Goal: Task Accomplishment & Management: Manage account settings

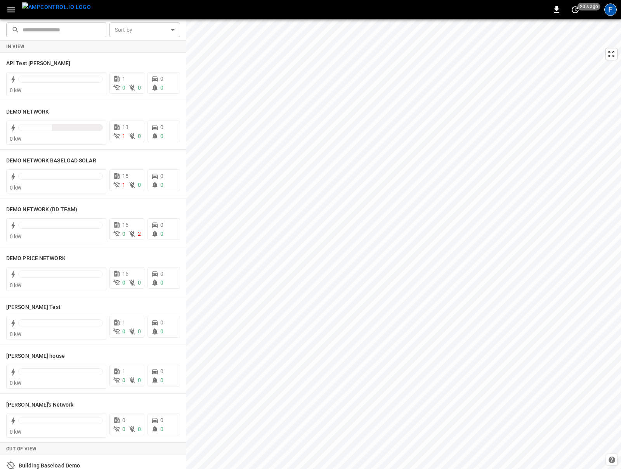
click at [465, 7] on div "F" at bounding box center [610, 9] width 12 height 12
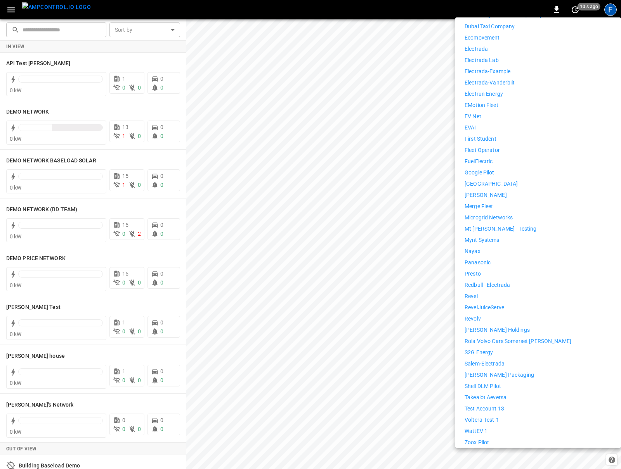
scroll to position [321, 0]
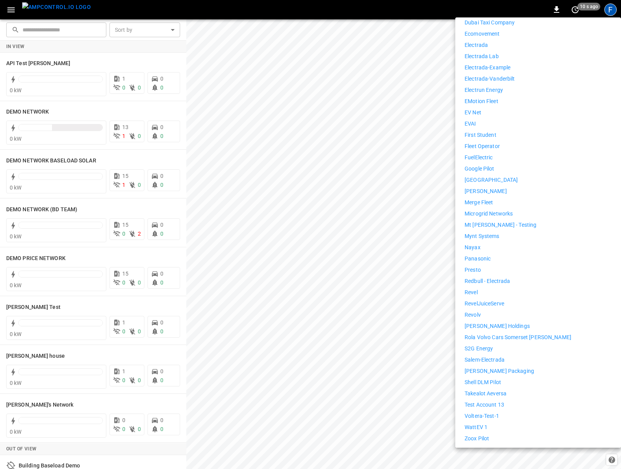
click at [465, 401] on div "7Gen 7Gen DHL Calgary Aerovolt OCPP Connection Aeversa AlphaStruxure Ampcontrol…" at bounding box center [537, 141] width 147 height 605
click at [465, 424] on p "WattEV 1" at bounding box center [475, 428] width 23 height 8
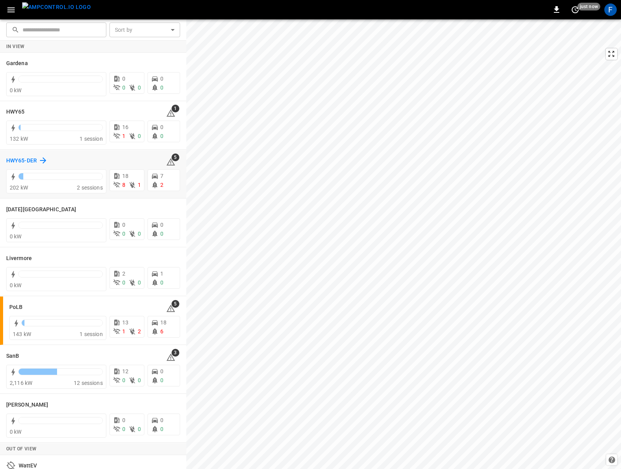
click at [20, 163] on h6 "HWY65-DER" at bounding box center [21, 161] width 31 height 9
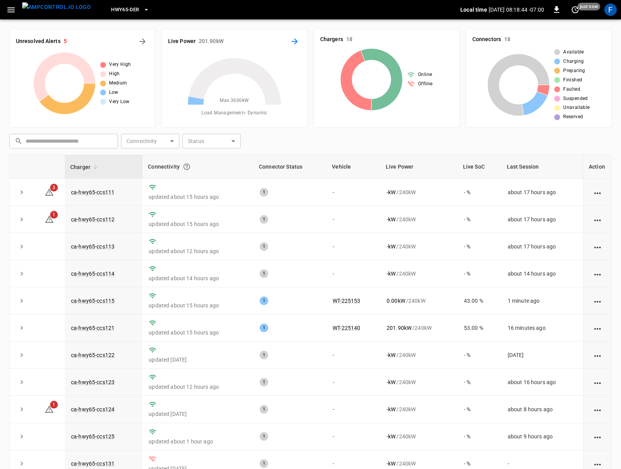
click at [292, 45] on icon "Energy Overview" at bounding box center [294, 41] width 9 height 9
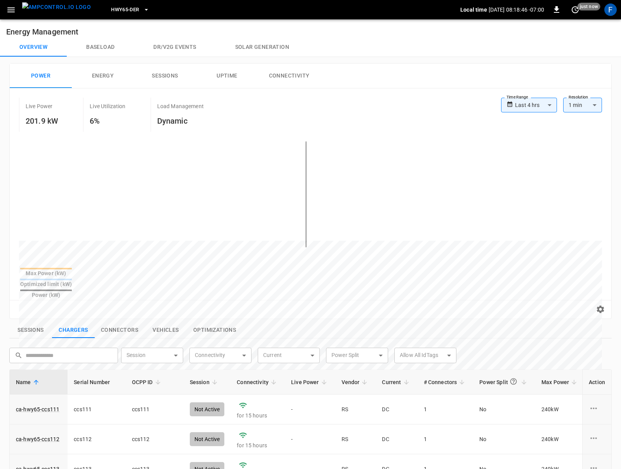
click at [285, 80] on button "Connectivity" at bounding box center [289, 76] width 62 height 25
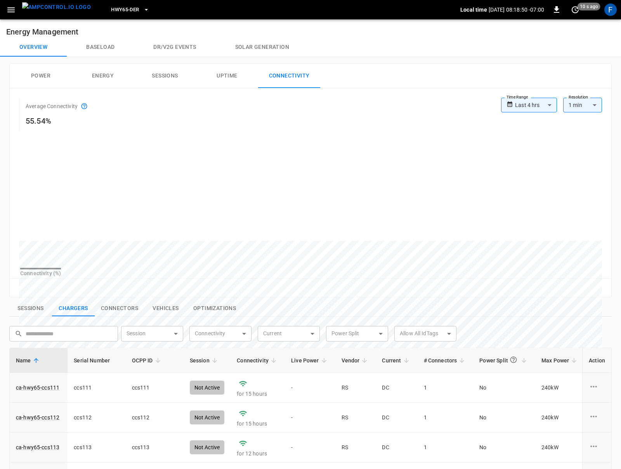
click at [531, 103] on body "**********" at bounding box center [310, 352] width 621 height 704
click at [531, 103] on div at bounding box center [310, 234] width 621 height 469
click at [32, 12] on img "menu" at bounding box center [56, 7] width 69 height 10
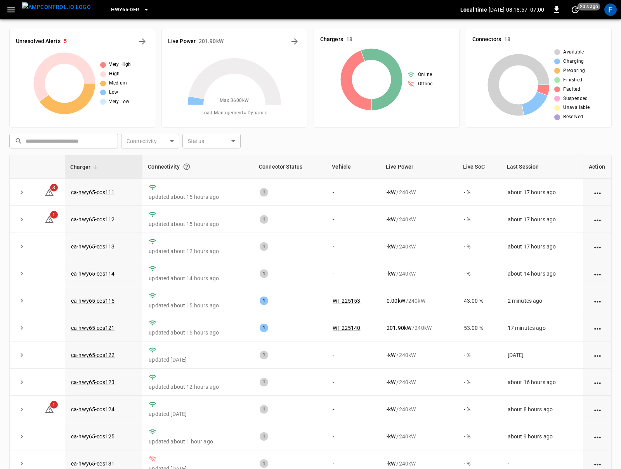
click at [10, 9] on icon "button" at bounding box center [11, 10] width 10 height 10
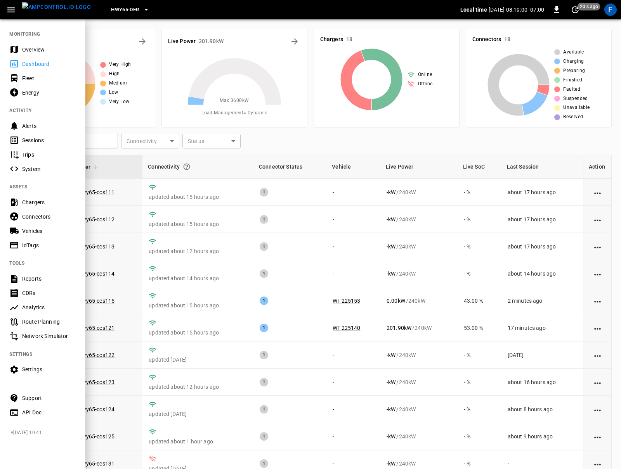
click at [135, 363] on div at bounding box center [310, 234] width 621 height 469
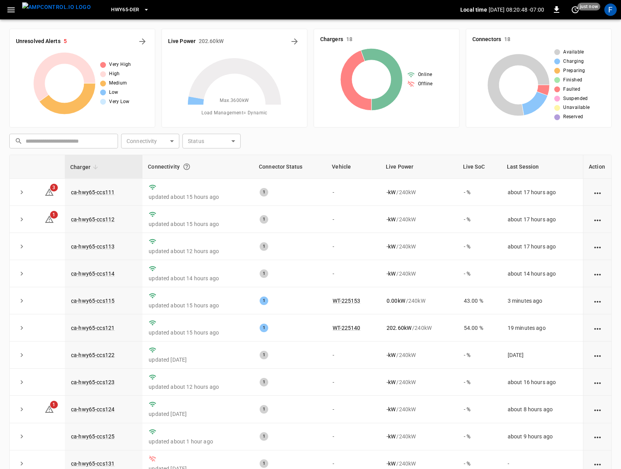
click at [9, 11] on icon "button" at bounding box center [10, 9] width 7 height 5
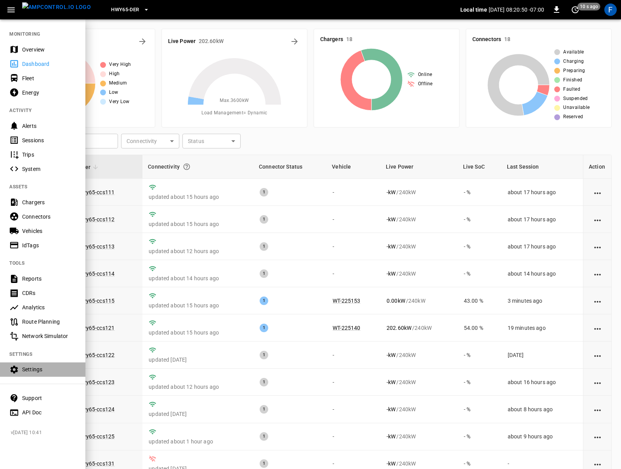
click at [33, 368] on div "Settings" at bounding box center [49, 370] width 54 height 8
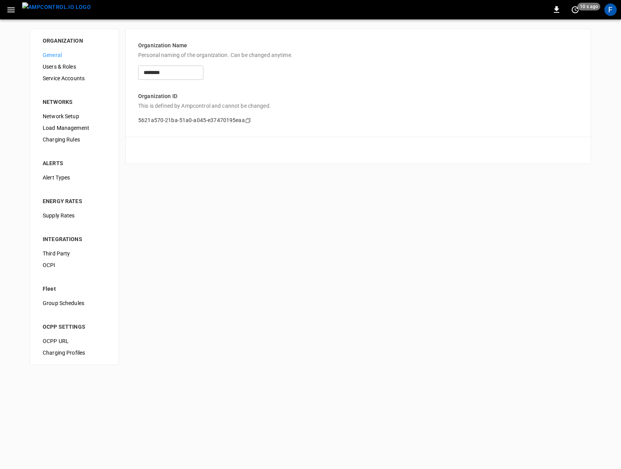
click at [76, 126] on span "Load Management" at bounding box center [75, 128] width 64 height 8
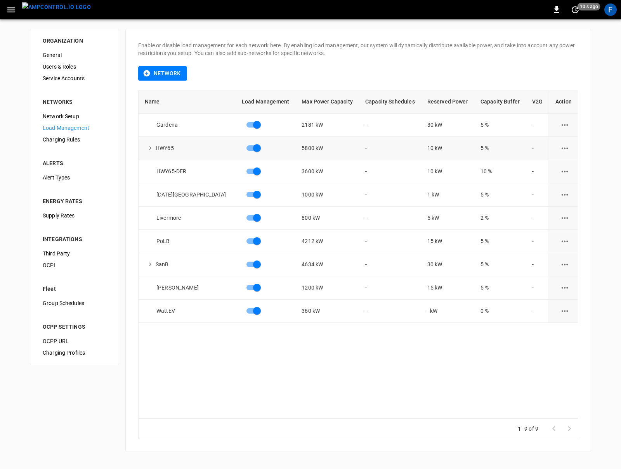
click at [560, 146] on icon "load management options" at bounding box center [565, 149] width 10 height 10
click at [511, 151] on div "load management options" at bounding box center [310, 234] width 621 height 469
click at [564, 170] on icon "load management options" at bounding box center [565, 172] width 10 height 10
click at [565, 193] on li "Edit" at bounding box center [579, 190] width 55 height 13
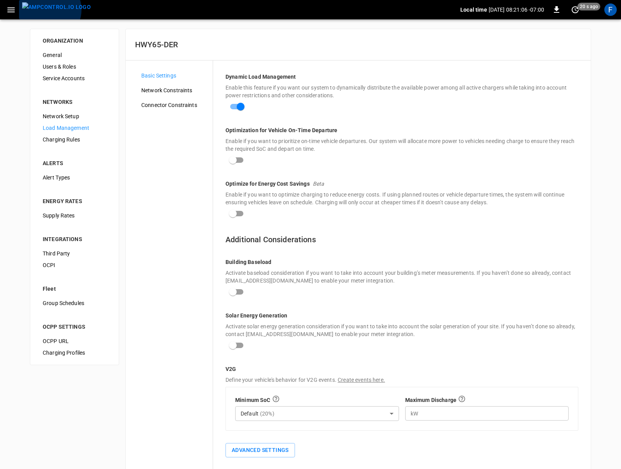
click at [47, 10] on img "menu" at bounding box center [56, 7] width 69 height 10
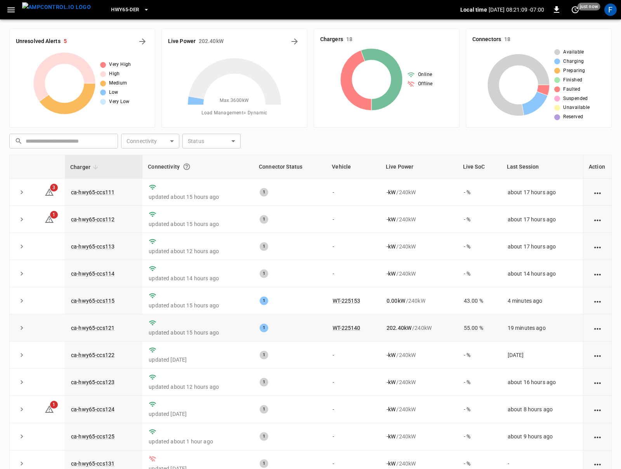
click at [216, 335] on p "updated about 15 hours ago" at bounding box center [198, 333] width 99 height 8
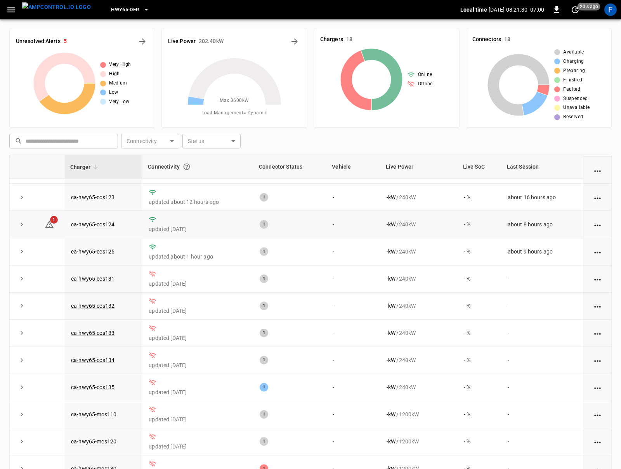
scroll to position [44, 0]
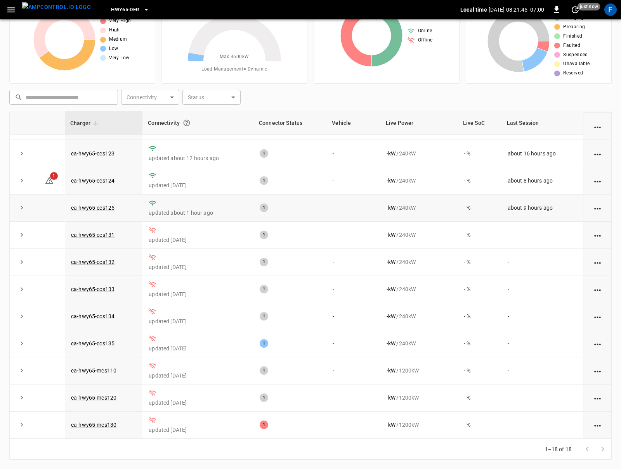
click at [21, 204] on icon "expand row" at bounding box center [22, 208] width 8 height 8
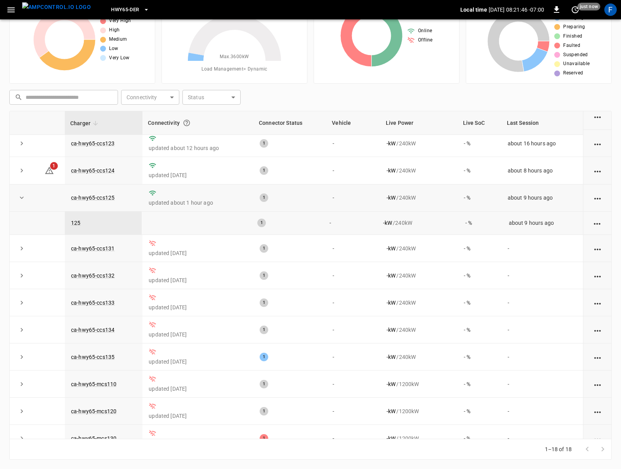
click at [21, 199] on icon "expand row" at bounding box center [22, 198] width 4 height 2
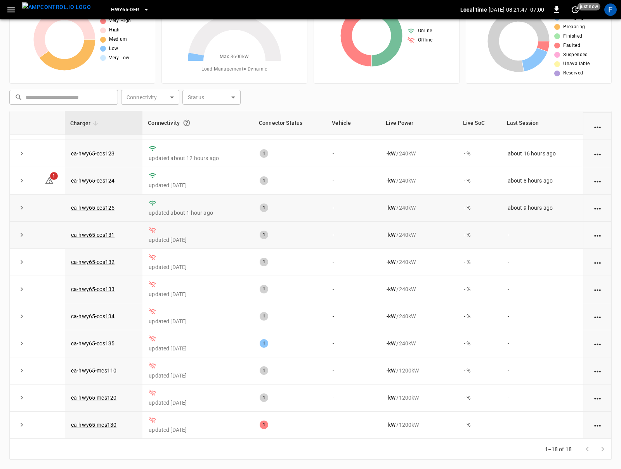
click at [22, 234] on icon "expand row" at bounding box center [22, 235] width 8 height 8
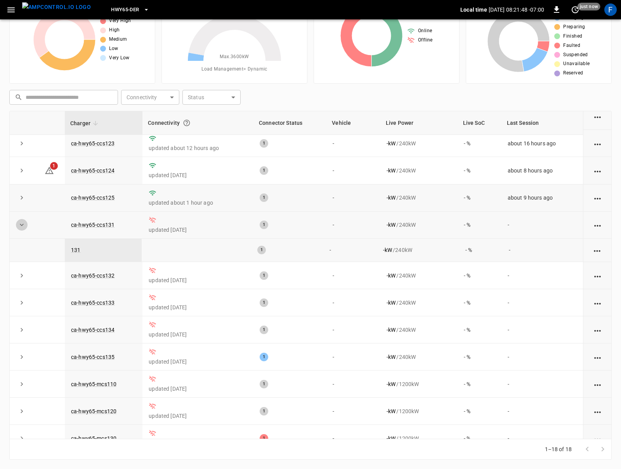
click at [22, 229] on icon "expand row" at bounding box center [22, 225] width 8 height 8
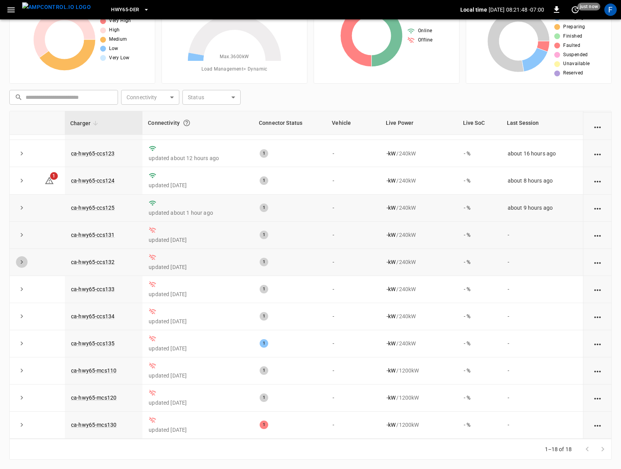
click at [23, 258] on icon "expand row" at bounding box center [22, 262] width 8 height 8
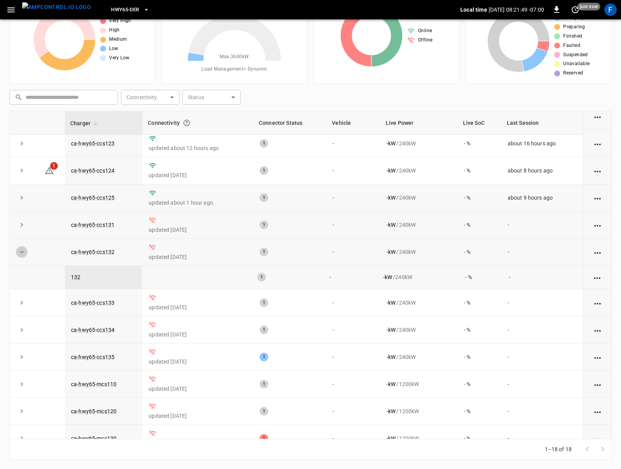
click at [23, 256] on icon "expand row" at bounding box center [22, 252] width 8 height 8
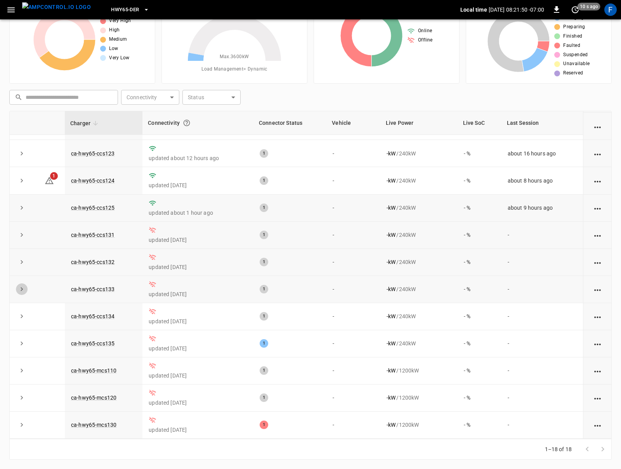
click at [23, 287] on icon "expand row" at bounding box center [22, 290] width 8 height 8
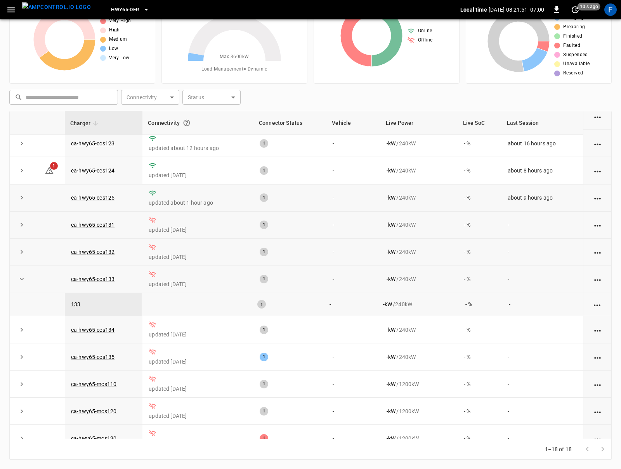
click at [23, 283] on icon "expand row" at bounding box center [22, 279] width 8 height 8
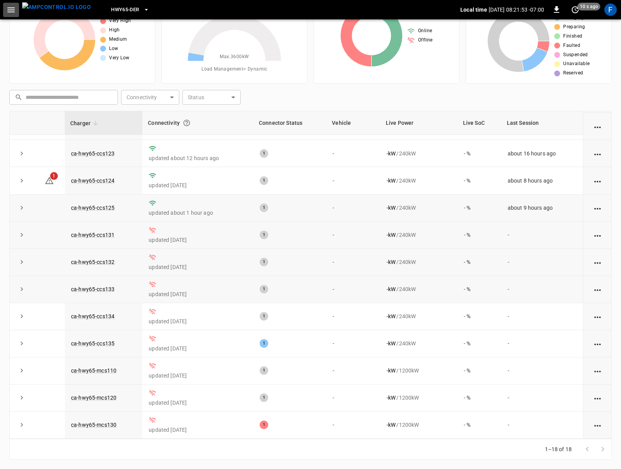
click at [11, 7] on icon "button" at bounding box center [11, 10] width 10 height 10
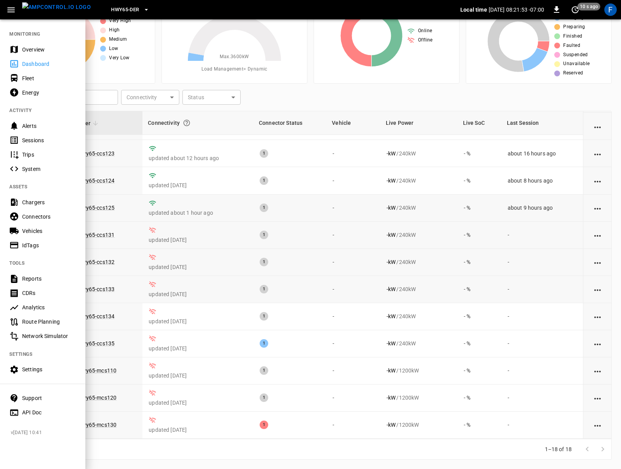
click at [41, 200] on div "Chargers" at bounding box center [49, 203] width 54 height 8
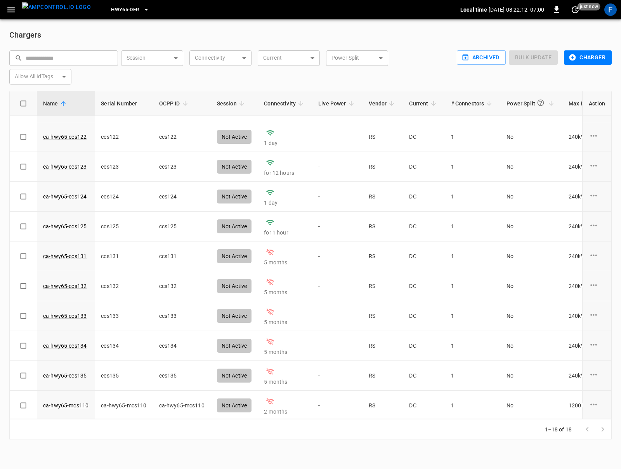
scroll to position [237, 0]
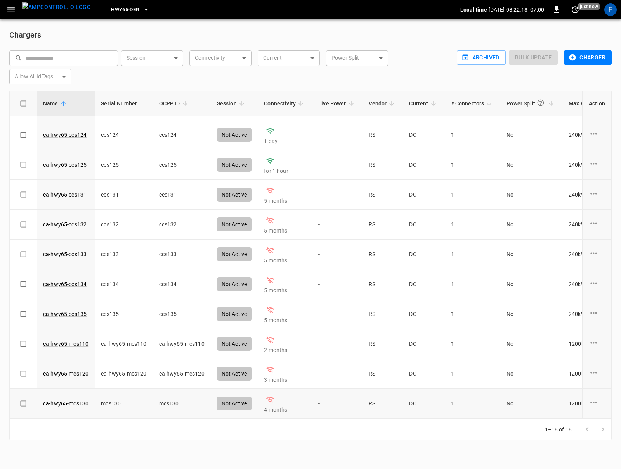
click at [594, 402] on icon "charge point options" at bounding box center [593, 403] width 7 height 2
click at [583, 441] on li "Archive" at bounding box center [587, 441] width 55 height 13
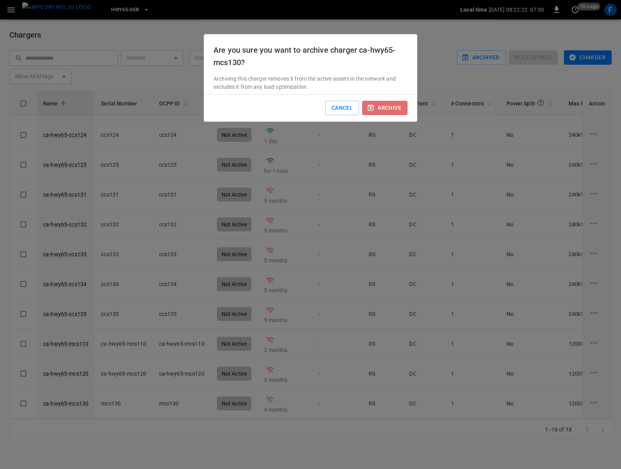
click at [391, 112] on button "archive" at bounding box center [384, 108] width 45 height 14
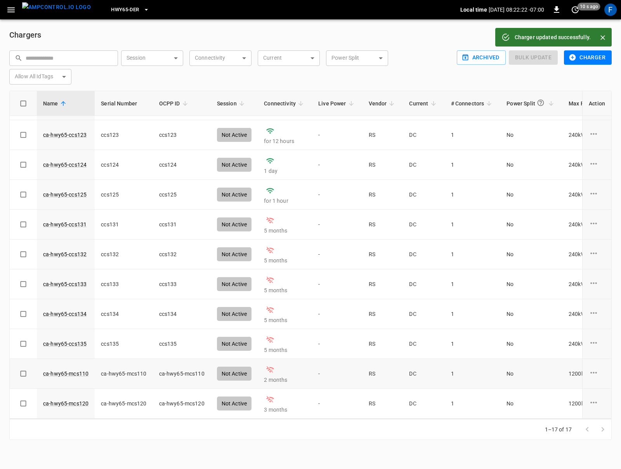
scroll to position [207, 0]
click at [598, 403] on div "charge point options" at bounding box center [597, 404] width 16 height 12
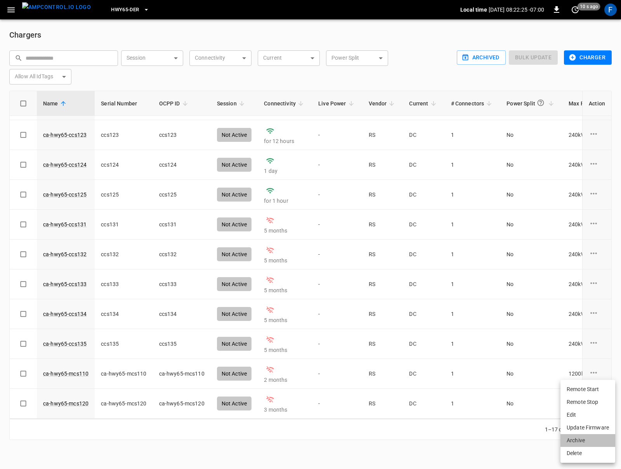
click at [579, 440] on li "Archive" at bounding box center [587, 441] width 55 height 13
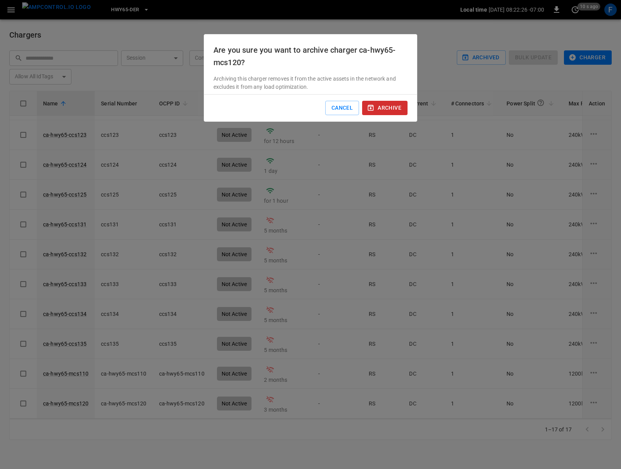
click at [381, 114] on button "archive" at bounding box center [384, 108] width 45 height 14
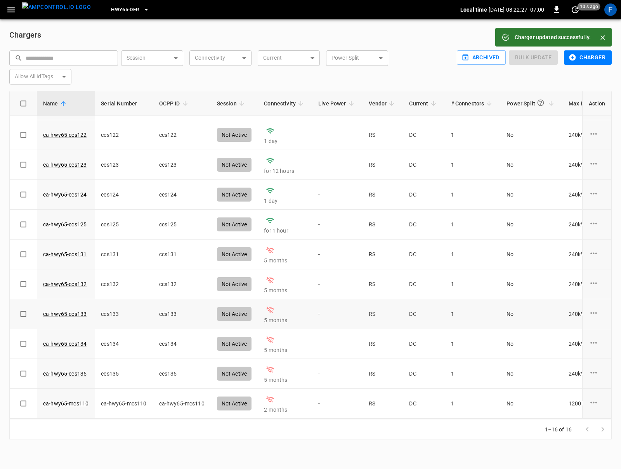
scroll to position [177, 0]
click at [590, 403] on icon "charge point options" at bounding box center [594, 403] width 10 height 10
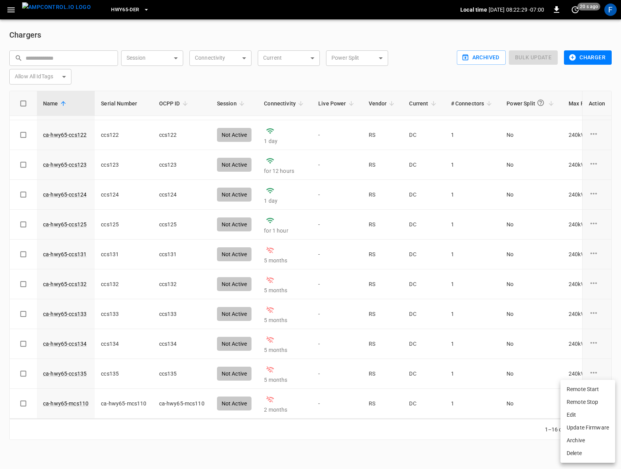
click at [579, 443] on li "Archive" at bounding box center [587, 441] width 55 height 13
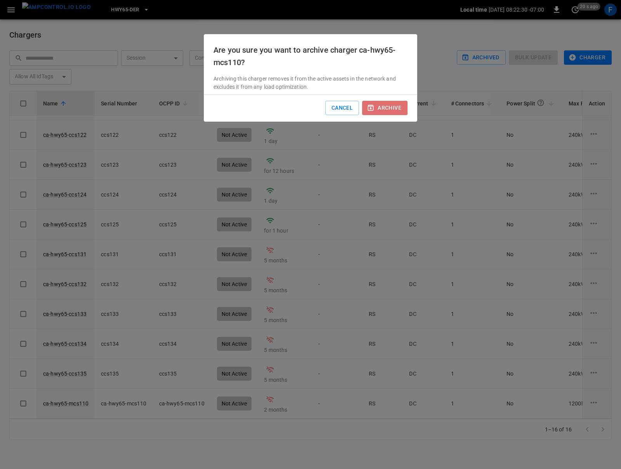
click at [382, 109] on button "archive" at bounding box center [384, 108] width 45 height 14
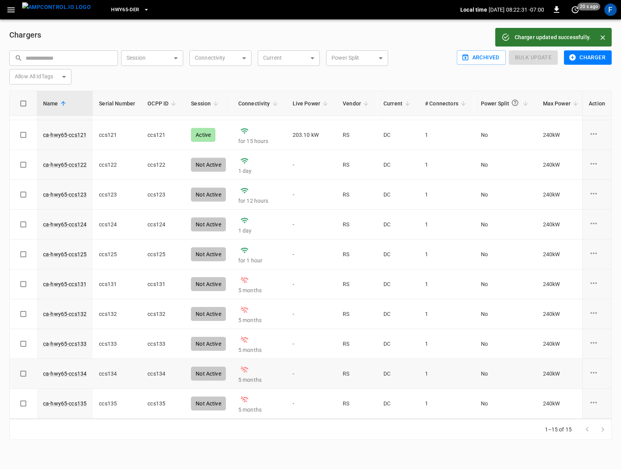
scroll to position [147, 0]
click at [593, 401] on icon "charge point options" at bounding box center [594, 403] width 10 height 10
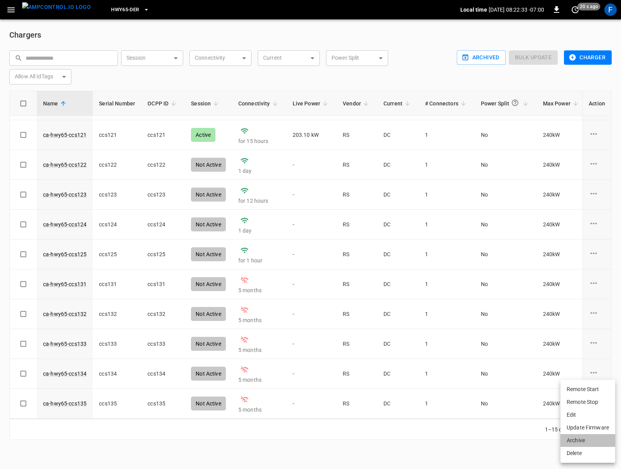
click at [576, 439] on li "Archive" at bounding box center [587, 441] width 55 height 13
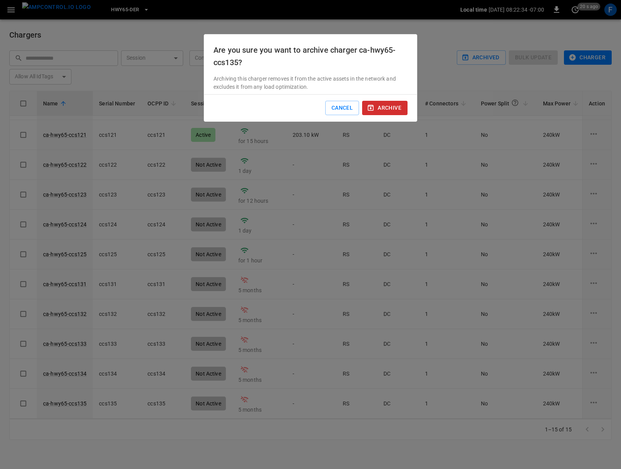
click at [385, 106] on button "archive" at bounding box center [384, 108] width 45 height 14
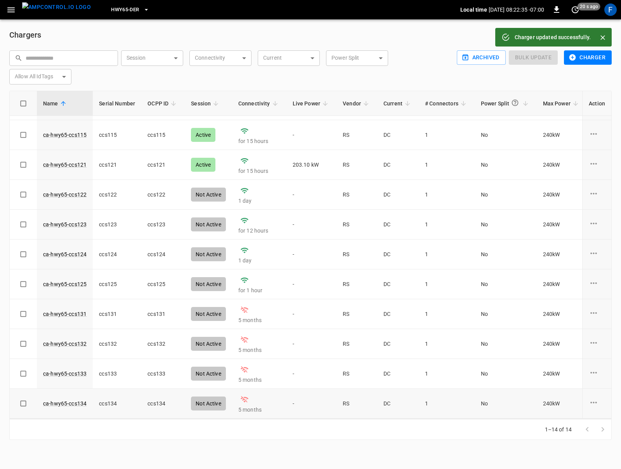
scroll to position [117, 0]
click at [590, 404] on icon "charge point options" at bounding box center [594, 403] width 10 height 10
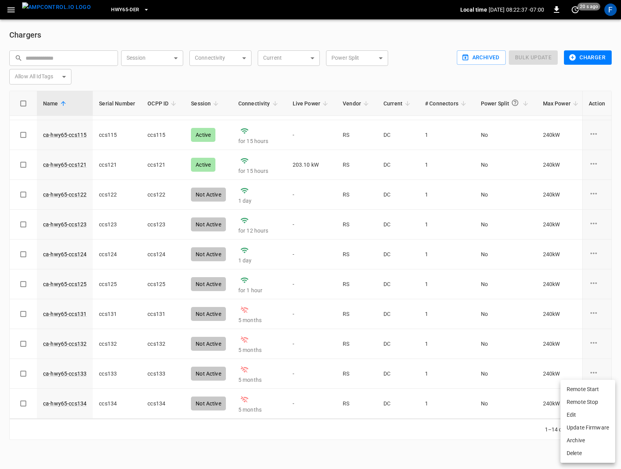
click at [576, 436] on li "Archive" at bounding box center [587, 441] width 55 height 13
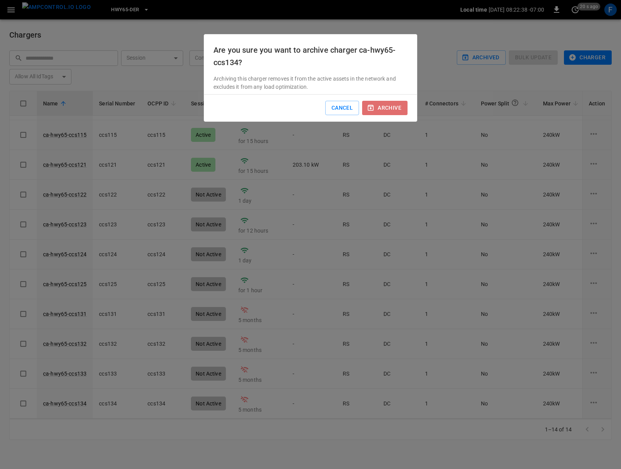
click at [391, 108] on button "archive" at bounding box center [384, 108] width 45 height 14
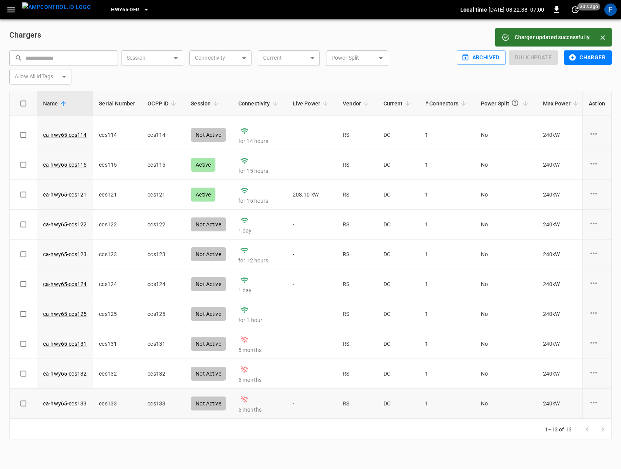
scroll to position [87, 0]
click at [594, 405] on icon "charge point options" at bounding box center [594, 403] width 10 height 10
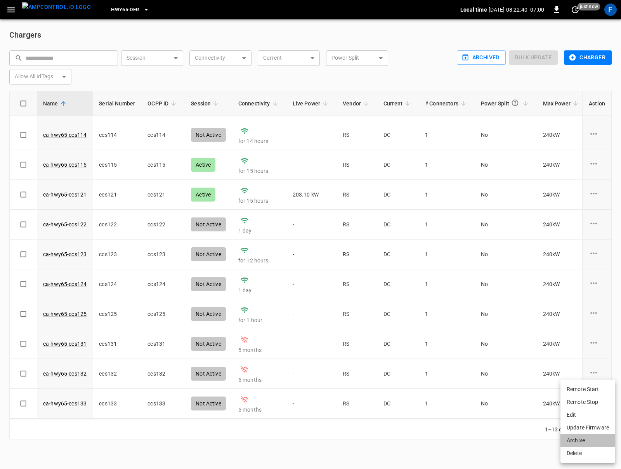
click at [575, 438] on li "Archive" at bounding box center [587, 441] width 55 height 13
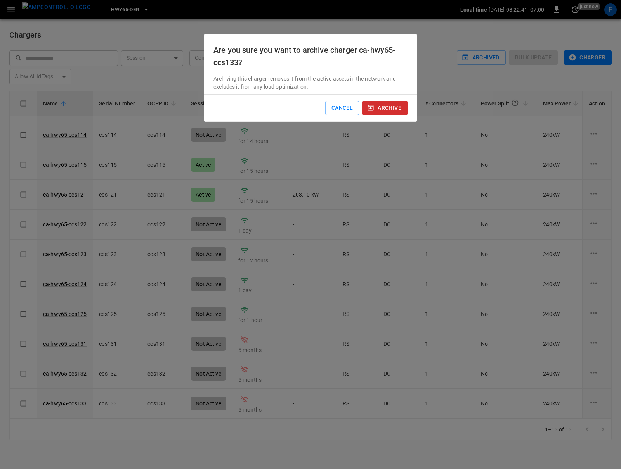
click at [386, 110] on button "archive" at bounding box center [384, 108] width 45 height 14
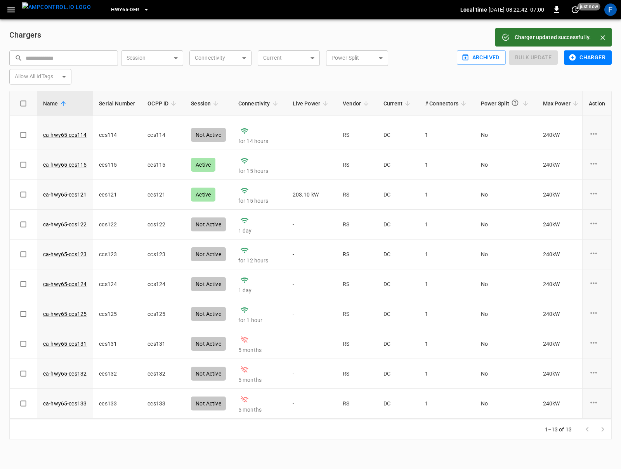
scroll to position [57, 0]
click at [596, 400] on icon "charge point options" at bounding box center [594, 403] width 10 height 10
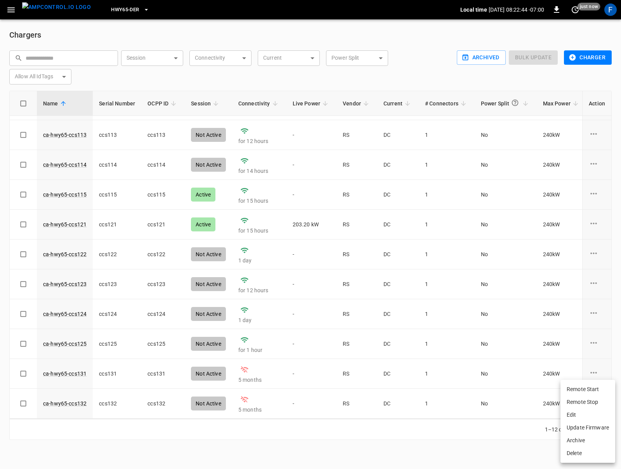
click at [575, 440] on li "Archive" at bounding box center [587, 441] width 55 height 13
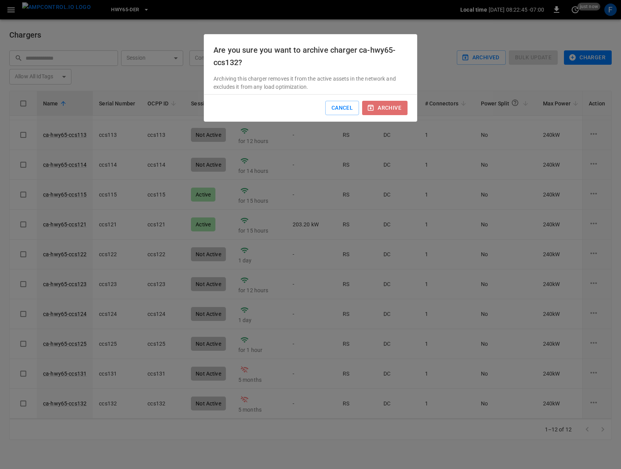
click at [398, 113] on button "archive" at bounding box center [384, 108] width 45 height 14
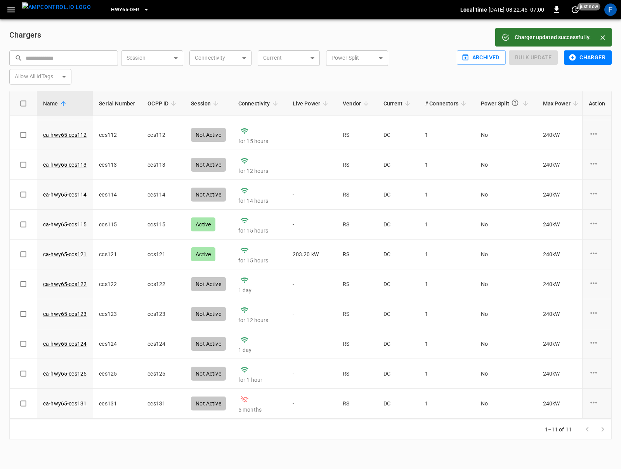
scroll to position [27, 0]
click at [595, 402] on icon "charge point options" at bounding box center [594, 403] width 10 height 10
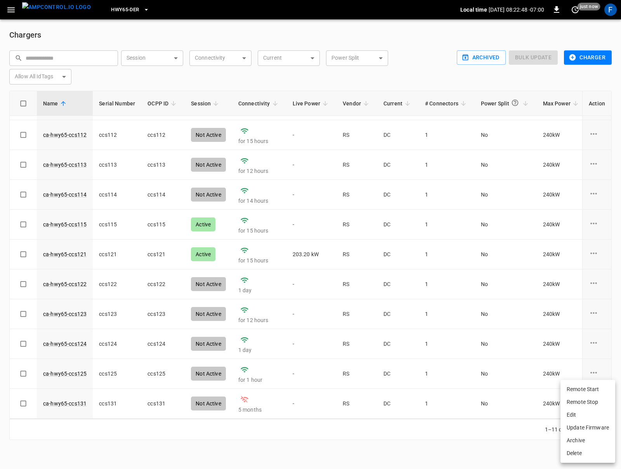
click at [581, 440] on li "Archive" at bounding box center [587, 441] width 55 height 13
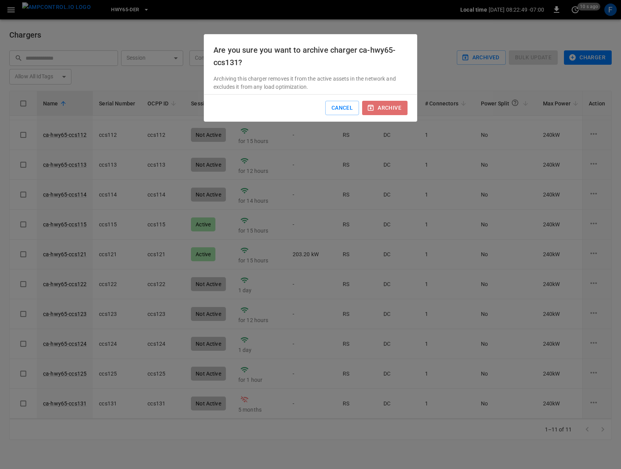
click at [397, 104] on button "archive" at bounding box center [384, 108] width 45 height 14
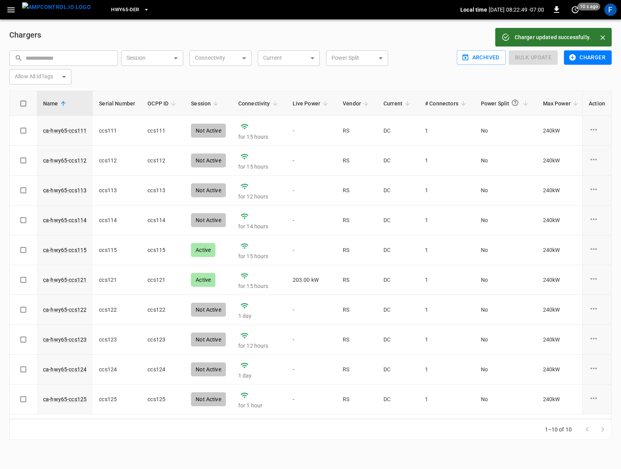
scroll to position [0, 0]
click at [54, 5] on img "menu" at bounding box center [56, 7] width 69 height 10
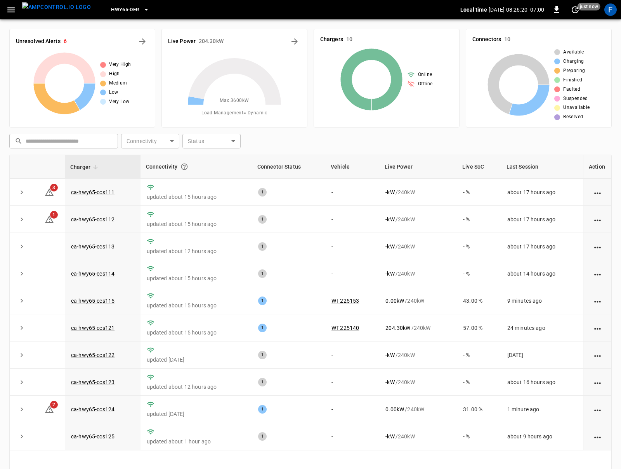
click at [111, 14] on span "HWY65-DER" at bounding box center [125, 9] width 28 height 9
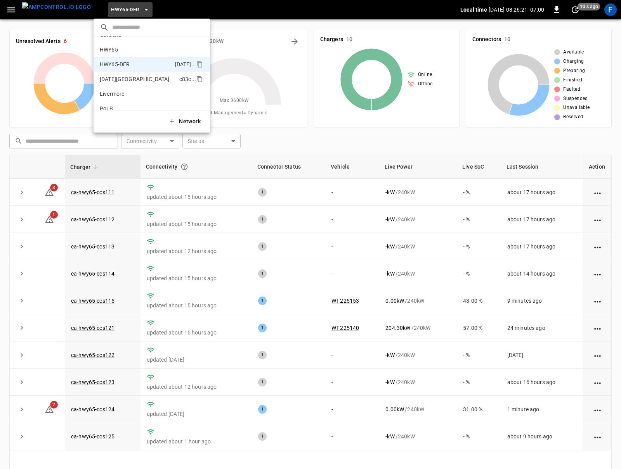
scroll to position [9, 0]
click at [117, 56] on p "HWY65" at bounding box center [109, 53] width 18 height 8
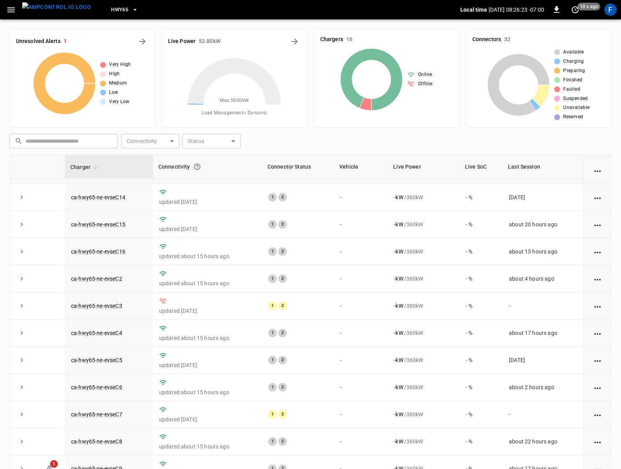
scroll to position [44, 0]
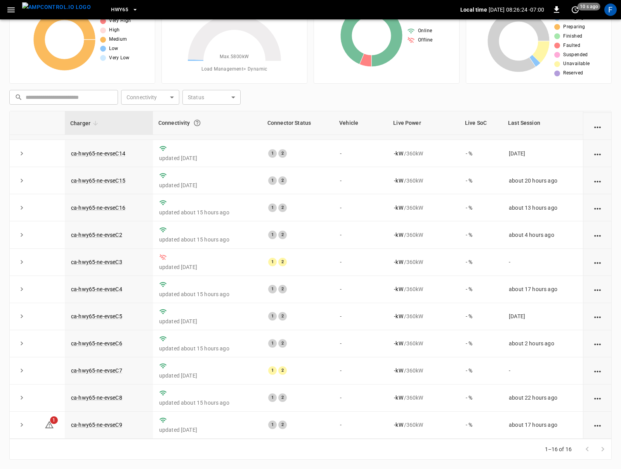
click at [132, 296] on td "ca-hwy65-ne-evseC4" at bounding box center [109, 289] width 88 height 27
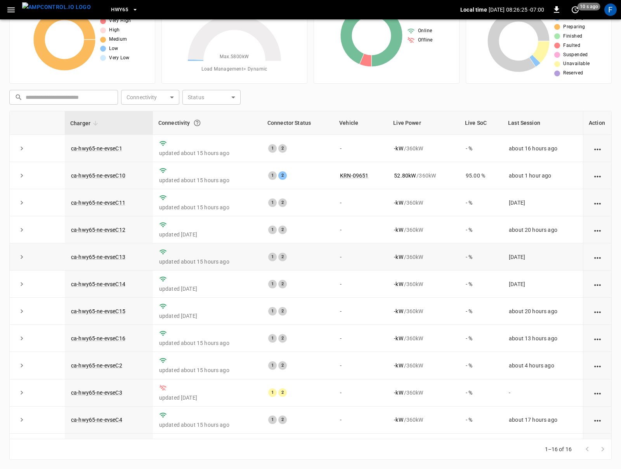
scroll to position [0, 0]
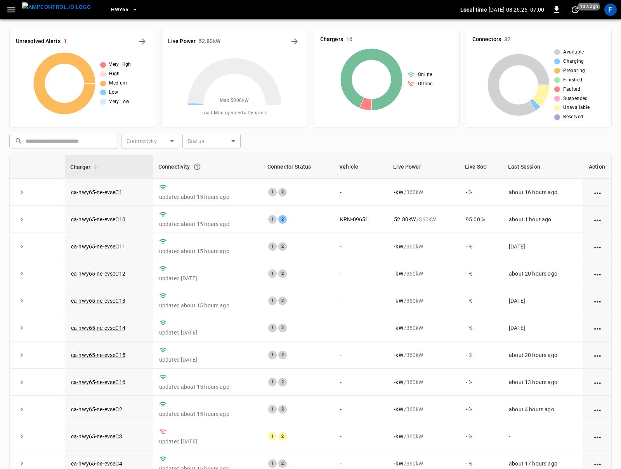
click at [111, 5] on span "HWY65" at bounding box center [119, 9] width 17 height 9
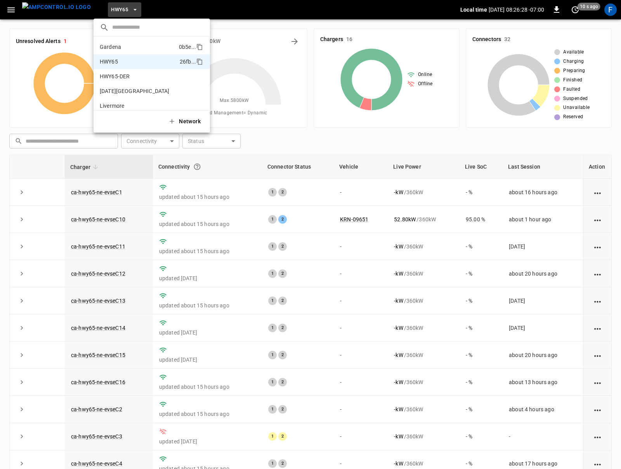
click at [126, 48] on li "Gardena 0b5e ..." at bounding box center [152, 47] width 116 height 15
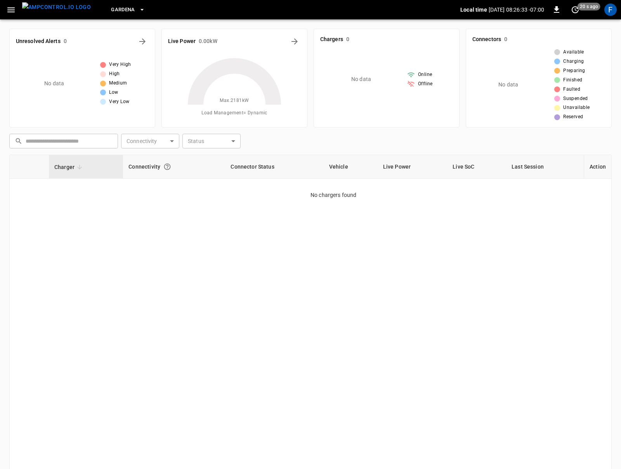
click at [41, 8] on img "menu" at bounding box center [56, 7] width 69 height 10
click at [13, 11] on icon "button" at bounding box center [11, 10] width 10 height 10
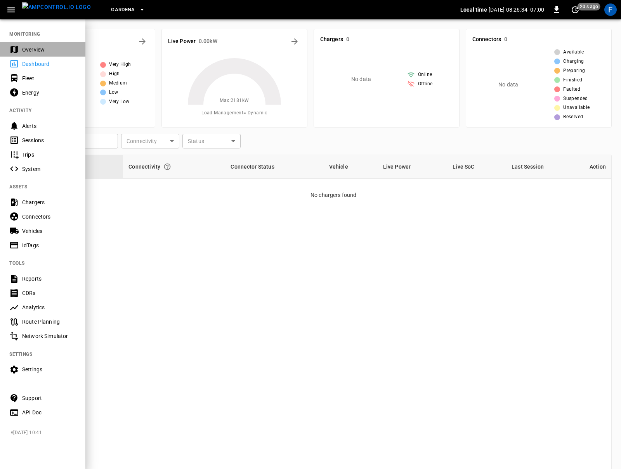
click at [19, 49] on div "Overview" at bounding box center [42, 49] width 85 height 14
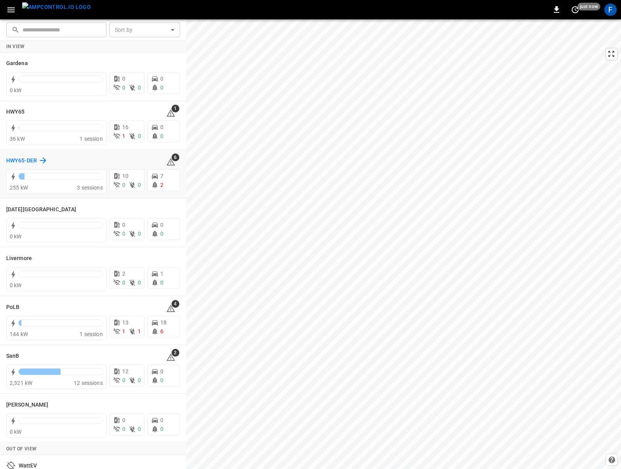
click at [17, 161] on h6 "HWY65-DER" at bounding box center [21, 161] width 31 height 9
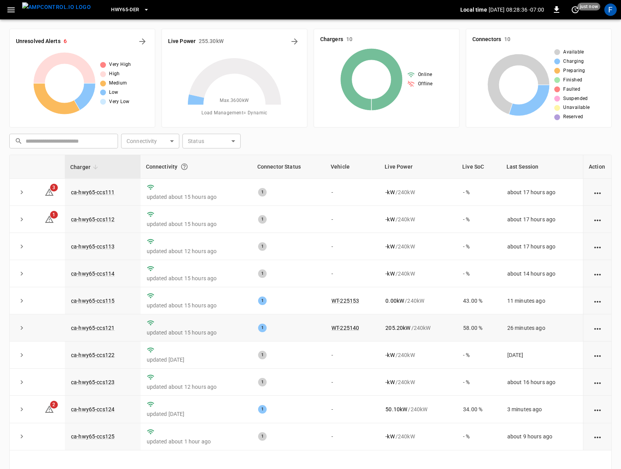
scroll to position [44, 0]
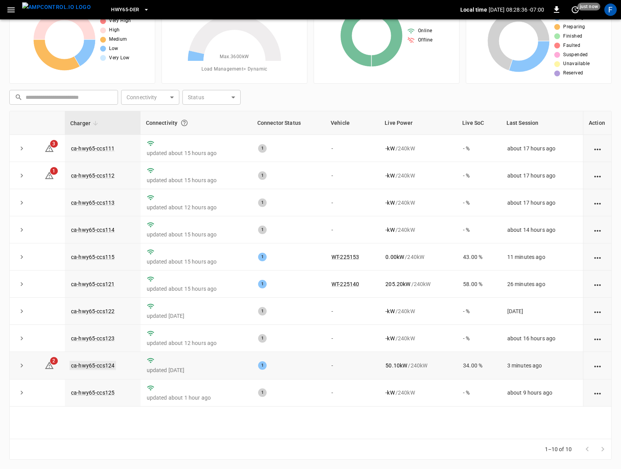
click at [83, 371] on link "ca-hwy65-ccs124" at bounding box center [92, 365] width 47 height 9
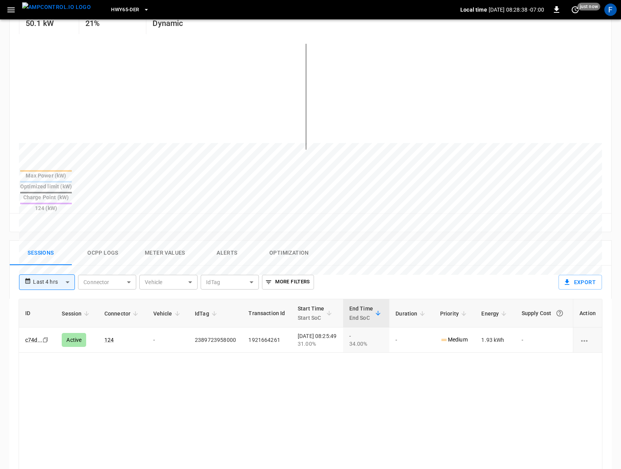
scroll to position [191, 0]
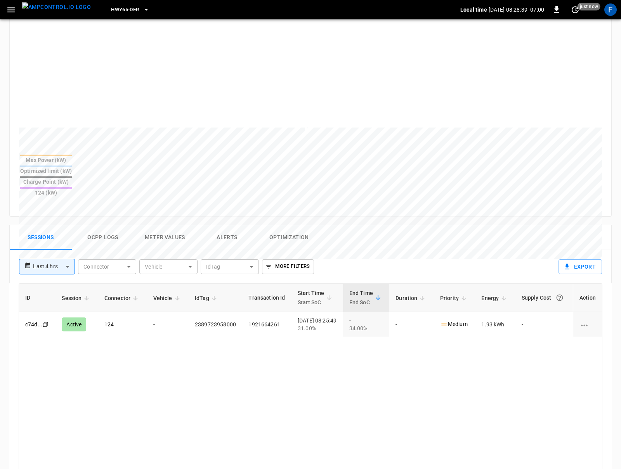
click at [95, 225] on button "Ocpp logs" at bounding box center [103, 237] width 62 height 25
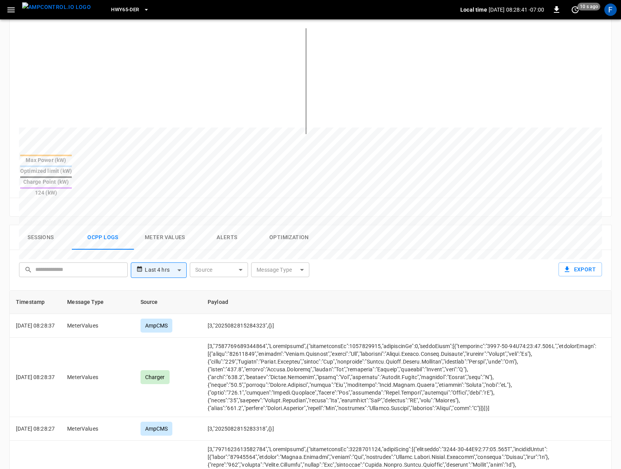
click at [52, 225] on button "Sessions" at bounding box center [41, 237] width 62 height 25
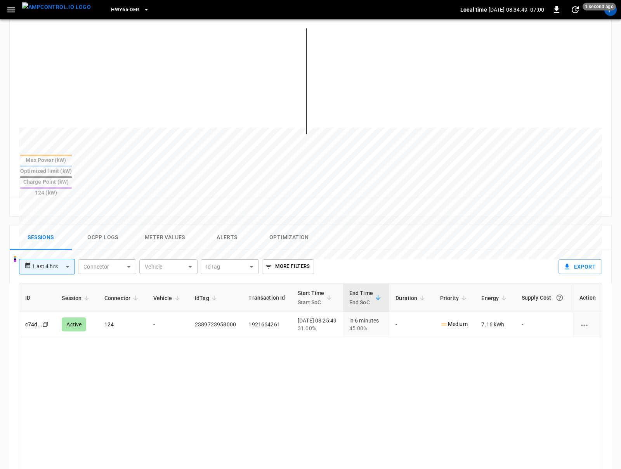
scroll to position [0, 0]
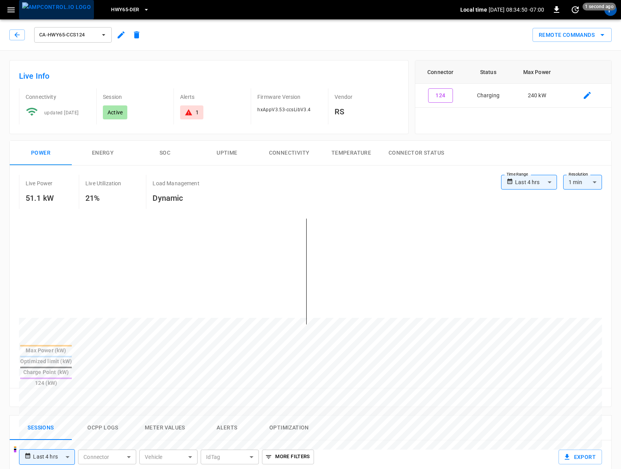
click at [59, 6] on img "menu" at bounding box center [56, 7] width 69 height 10
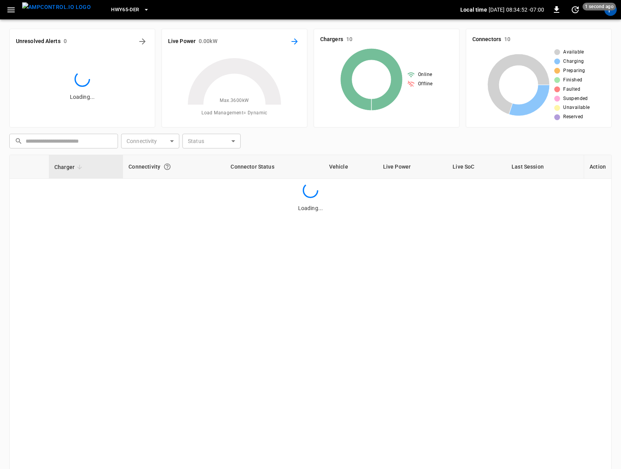
click at [294, 40] on icon "Energy Overview" at bounding box center [294, 41] width 9 height 9
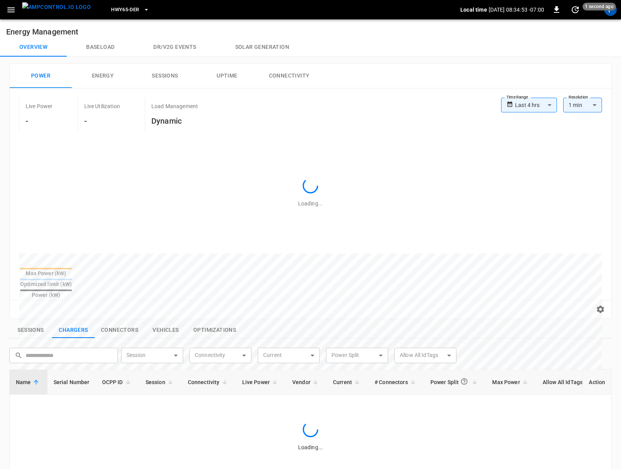
click at [107, 44] on button "Baseload" at bounding box center [100, 47] width 67 height 19
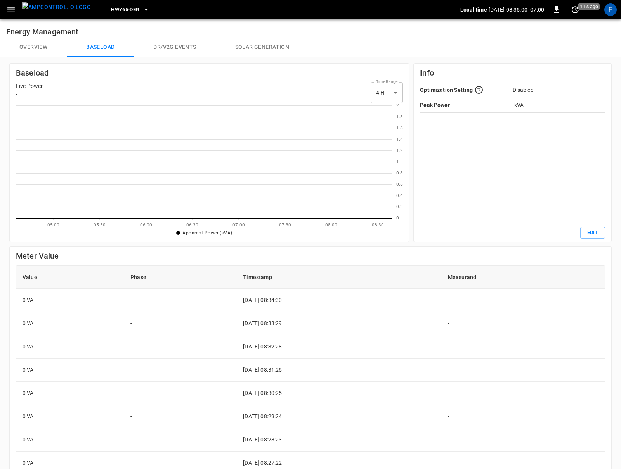
click at [54, 10] on img "menu" at bounding box center [56, 7] width 69 height 10
click at [12, 10] on icon "button" at bounding box center [11, 10] width 10 height 10
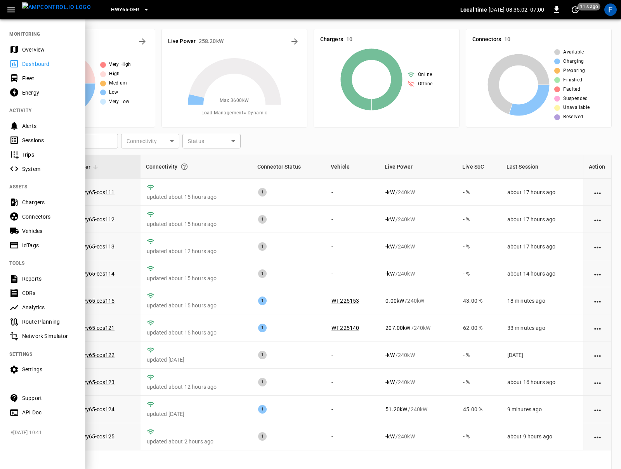
click at [38, 372] on div "Settings" at bounding box center [49, 370] width 54 height 8
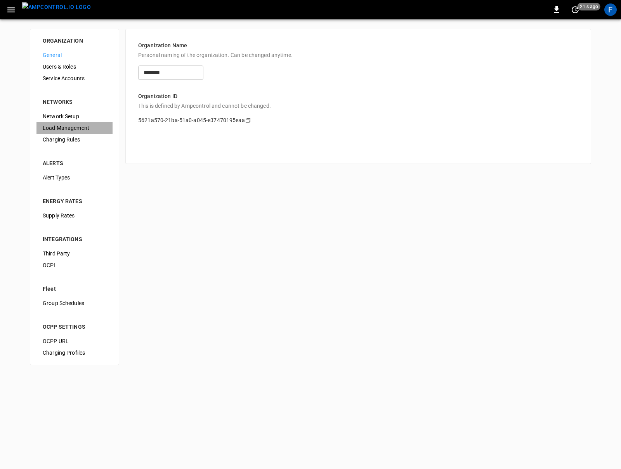
click at [66, 126] on span "Load Management" at bounding box center [75, 128] width 64 height 8
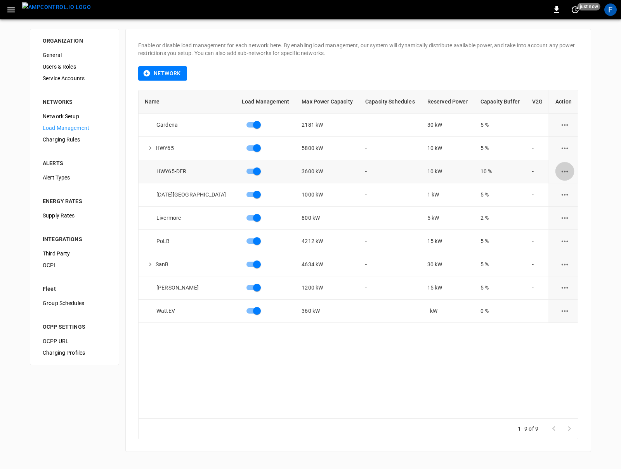
click at [562, 172] on icon "load management options" at bounding box center [565, 172] width 10 height 10
click at [560, 190] on li "Edit" at bounding box center [579, 190] width 55 height 13
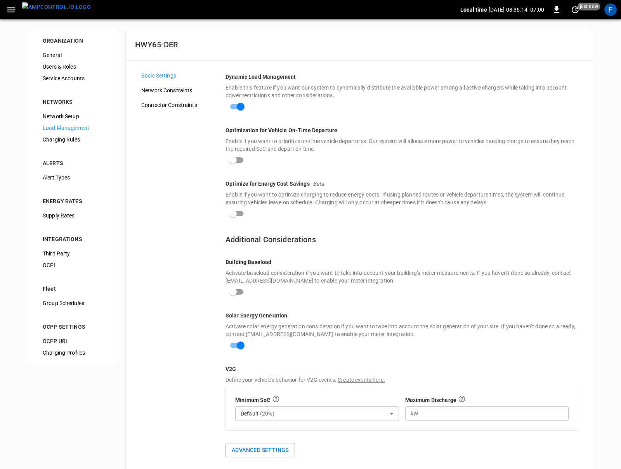
click at [178, 106] on span "Connector Constraints" at bounding box center [173, 105] width 65 height 8
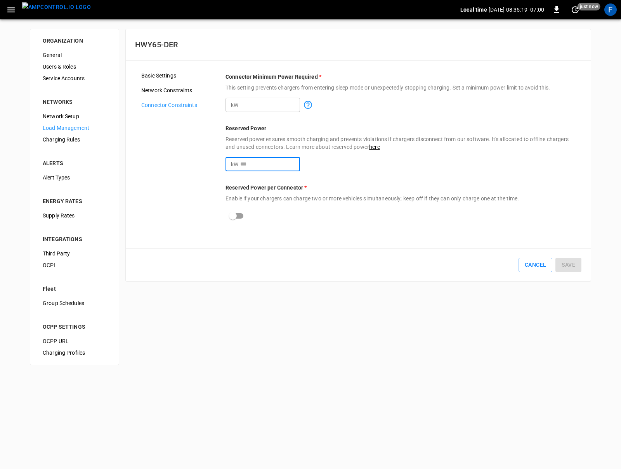
drag, startPoint x: 261, startPoint y: 165, endPoint x: 213, endPoint y: 165, distance: 47.7
click at [213, 165] on div "Connector Minimum Power Required * This setting prevents chargers from entering…" at bounding box center [402, 155] width 378 height 188
